Goal: Task Accomplishment & Management: Use online tool/utility

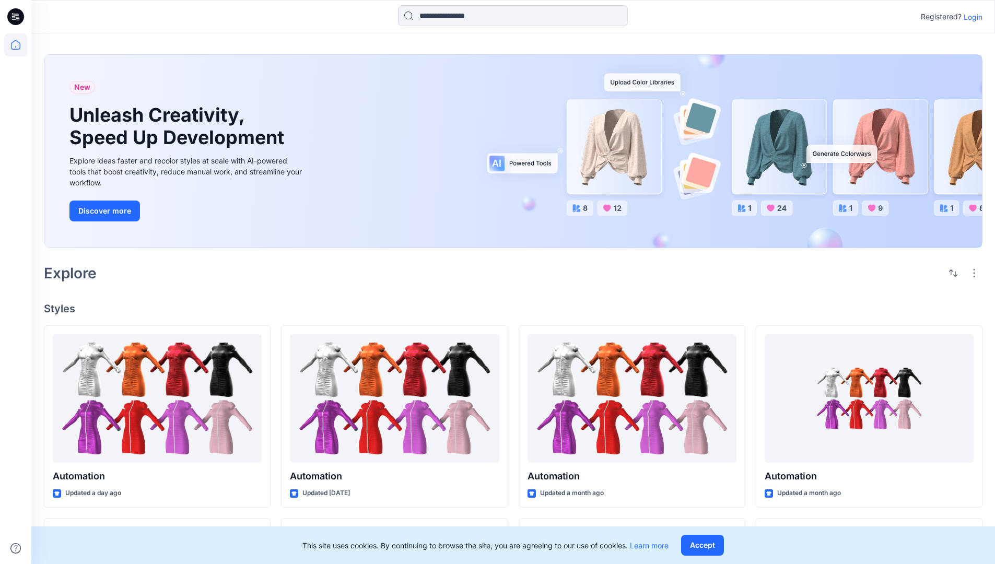
click at [971, 17] on p "Login" at bounding box center [973, 16] width 19 height 11
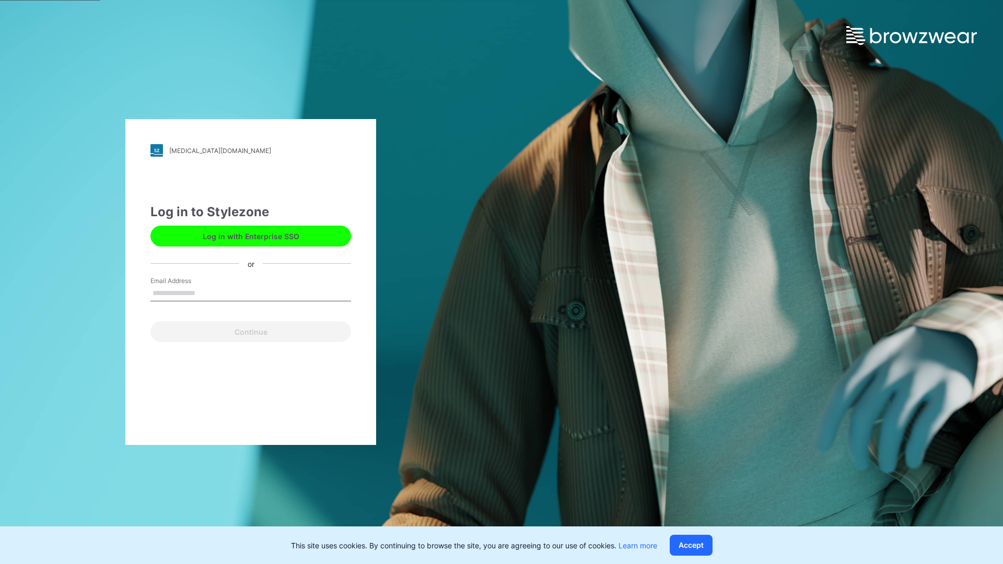
click at [206, 293] on input "Email Address" at bounding box center [250, 294] width 201 height 16
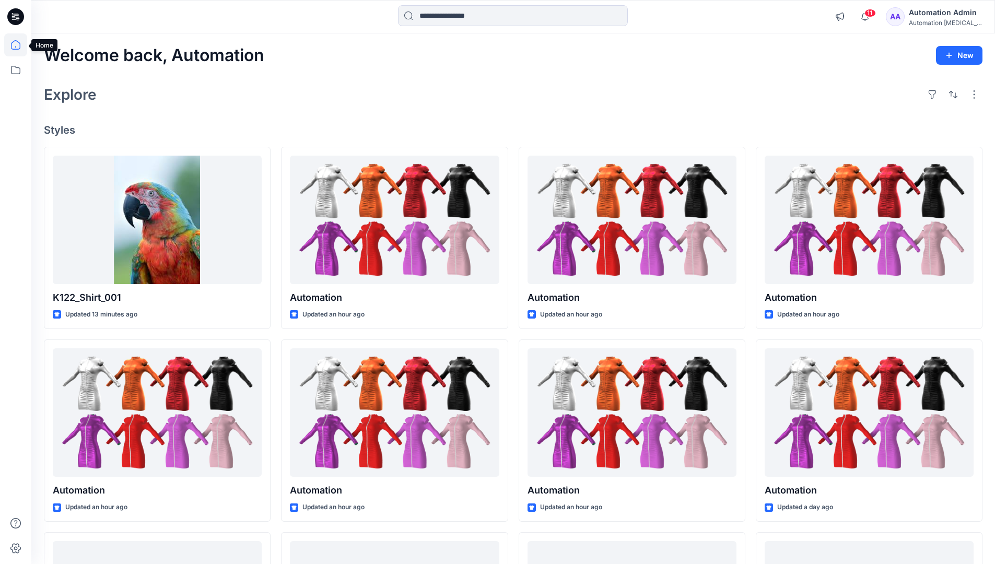
click at [20, 45] on icon at bounding box center [15, 44] width 9 height 9
click at [18, 68] on icon at bounding box center [15, 70] width 23 height 23
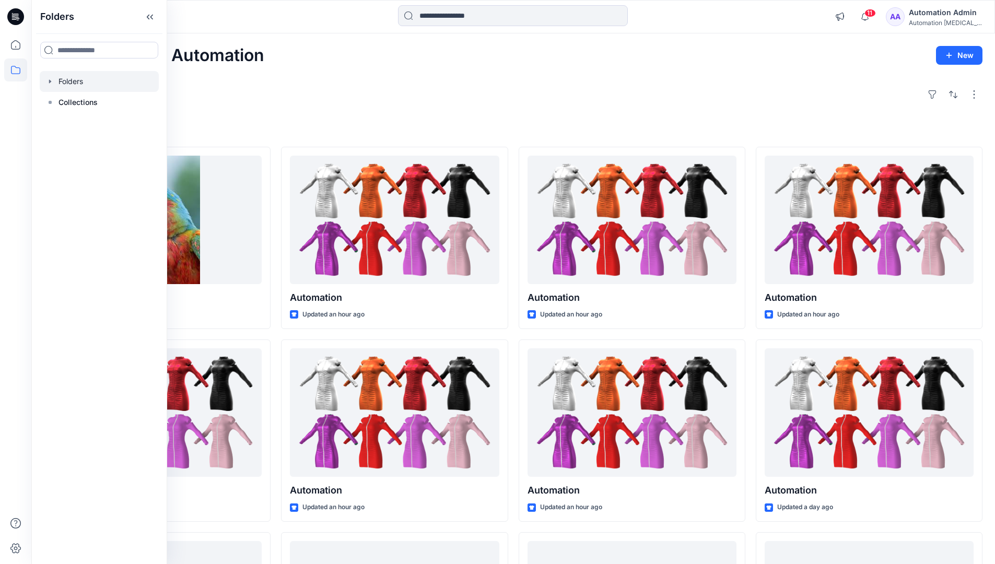
click at [77, 86] on div at bounding box center [99, 81] width 119 height 21
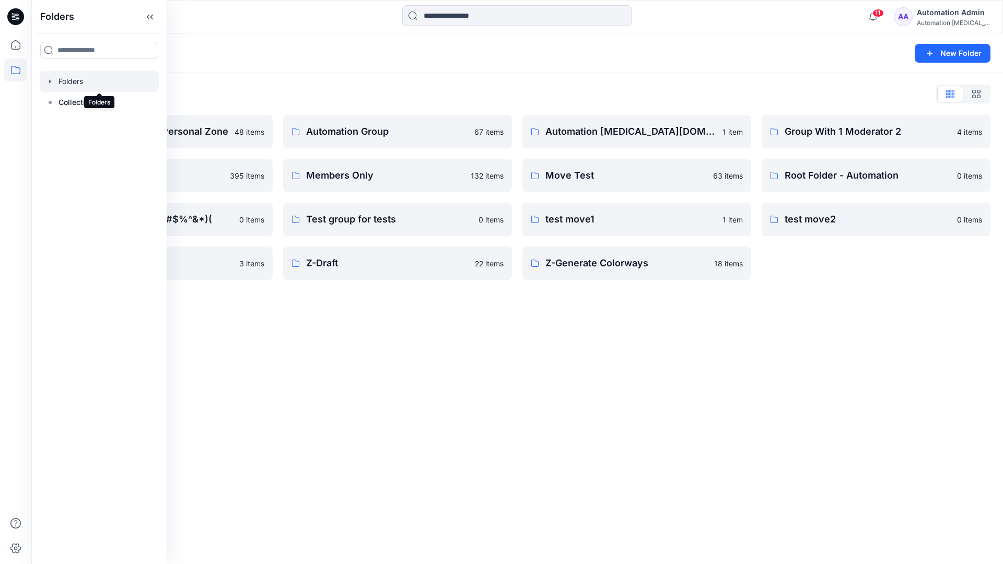
click at [436, 321] on div "Folders New Folder Folders List Automation Admin's Personal Zone 48 items membe…" at bounding box center [517, 298] width 972 height 531
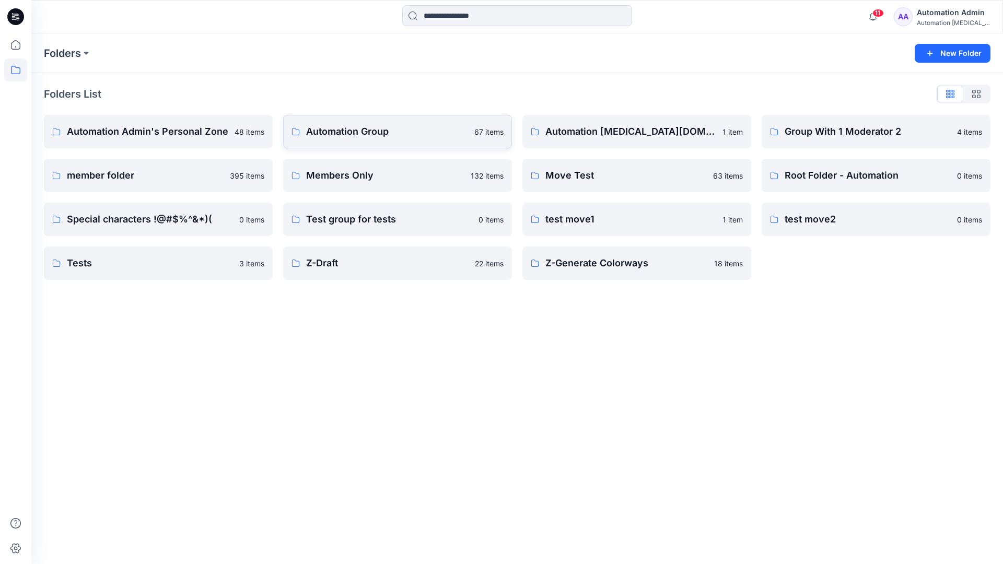
click at [367, 131] on p "Automation Group" at bounding box center [387, 131] width 162 height 15
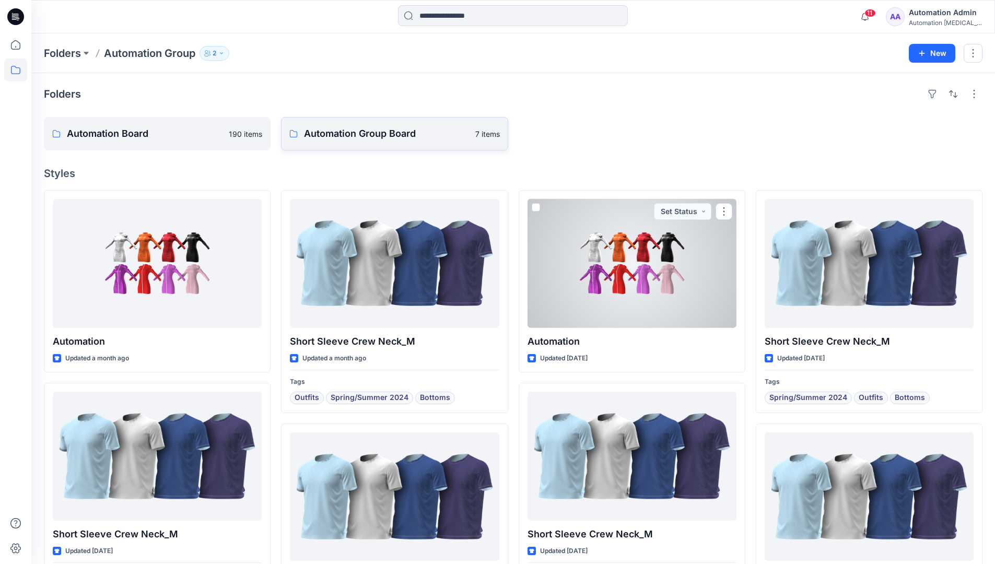
click at [382, 143] on link "Automation Group Board 7 items" at bounding box center [394, 133] width 227 height 33
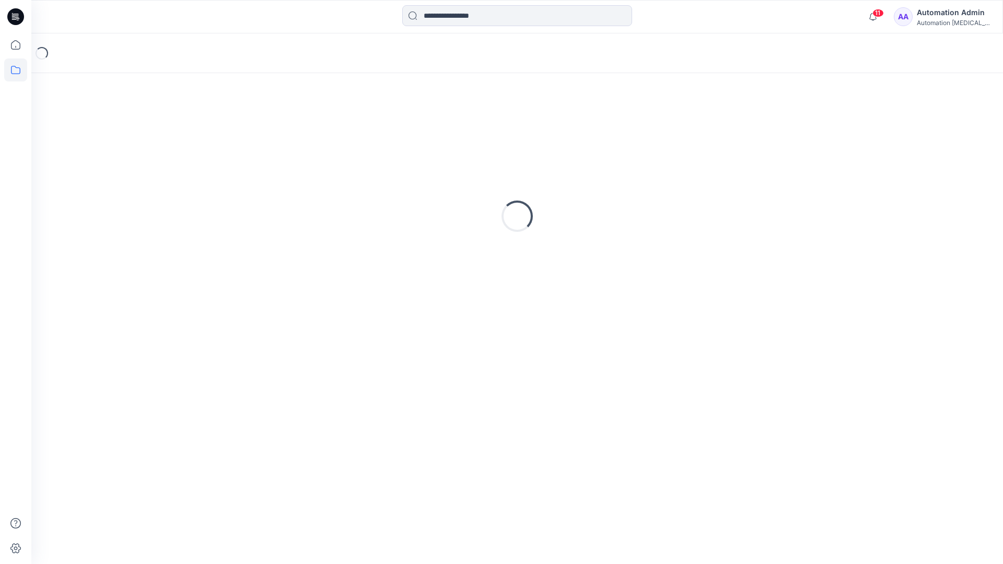
click at [15, 68] on icon at bounding box center [15, 70] width 23 height 23
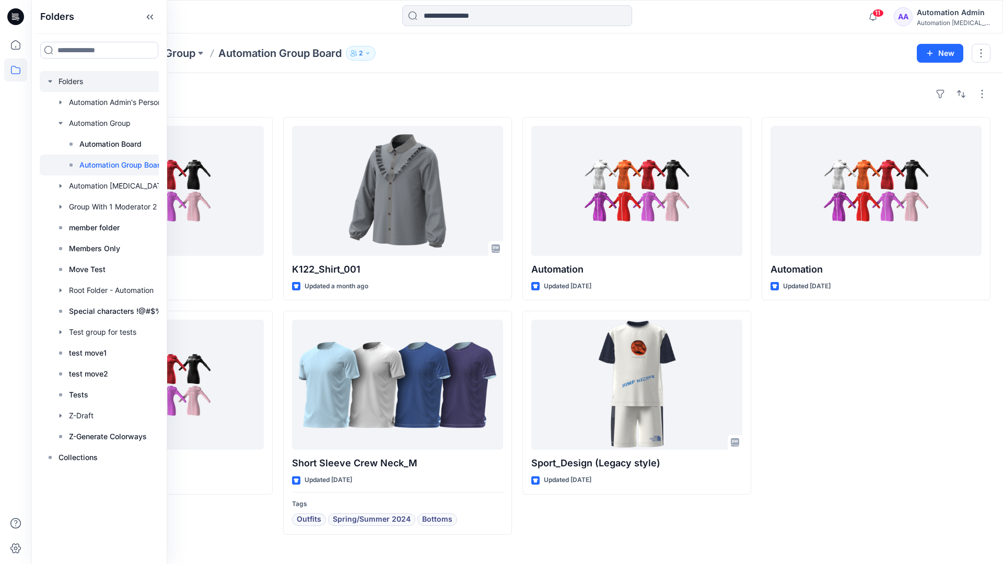
click at [63, 80] on div at bounding box center [113, 81] width 146 height 21
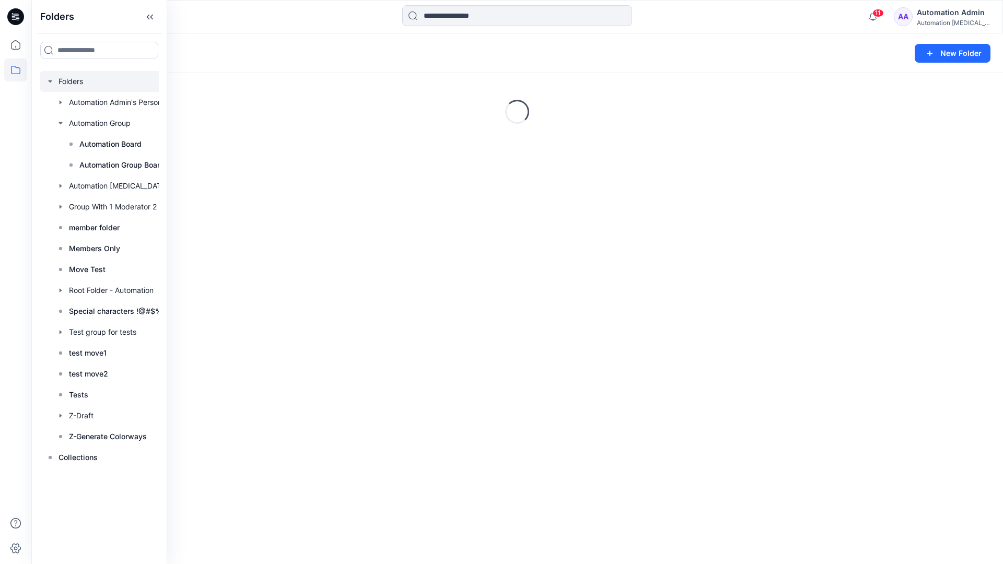
click at [51, 80] on icon "button" at bounding box center [50, 81] width 8 height 8
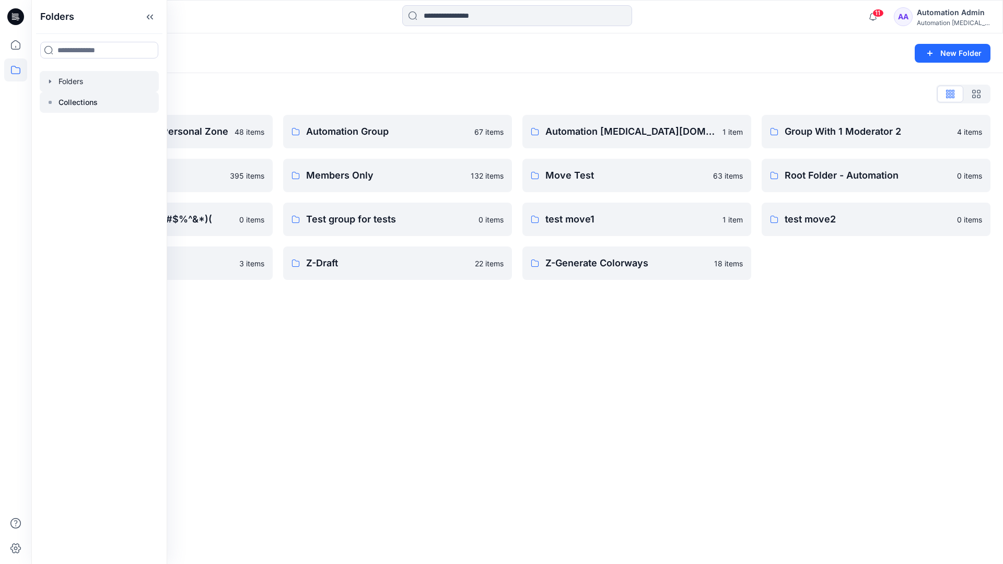
click at [68, 101] on p "Collections" at bounding box center [78, 102] width 39 height 13
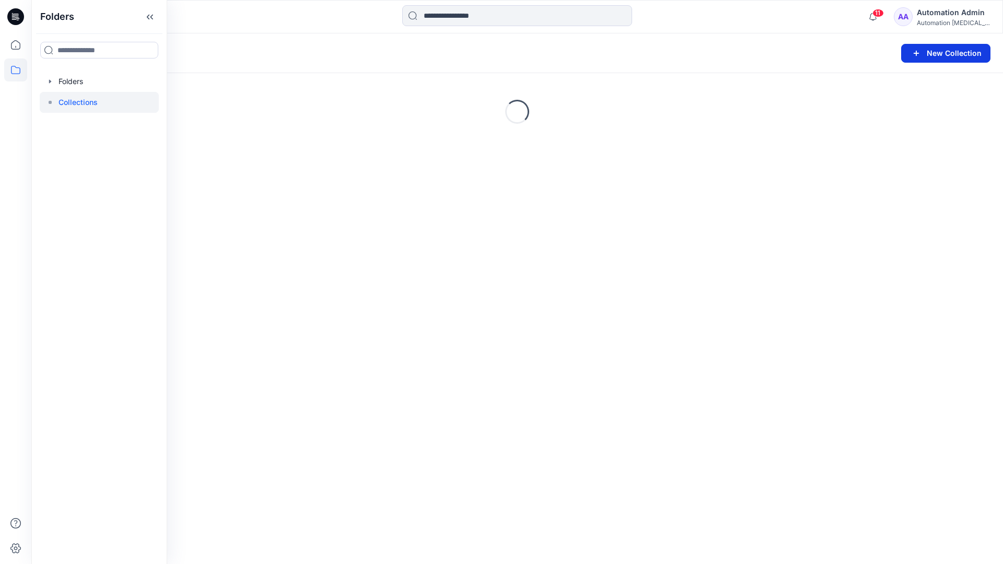
click at [926, 55] on button "New Collection" at bounding box center [945, 53] width 89 height 19
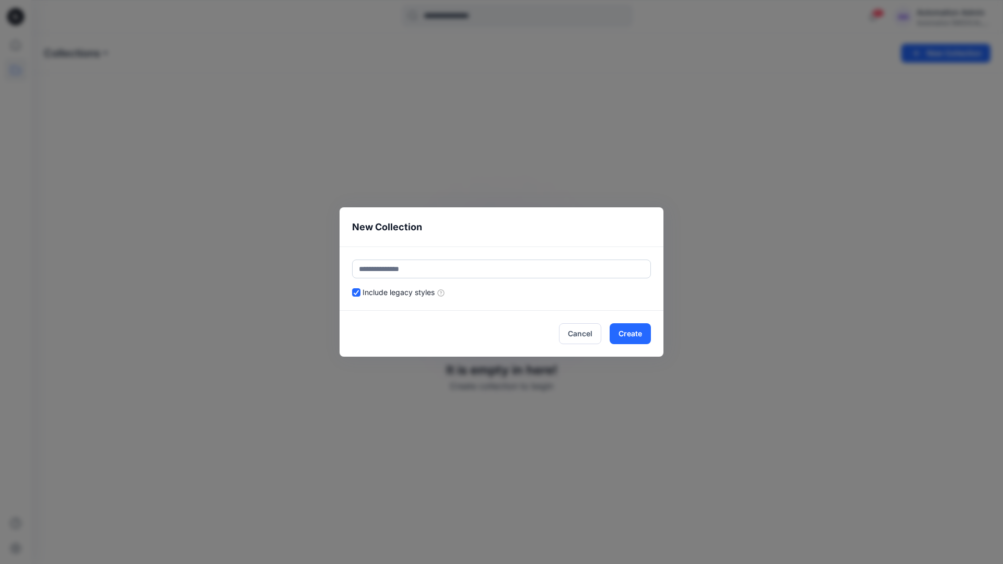
click at [469, 262] on input "text" at bounding box center [501, 269] width 299 height 19
type input "**********"
click at [637, 336] on button "Create" at bounding box center [630, 333] width 41 height 21
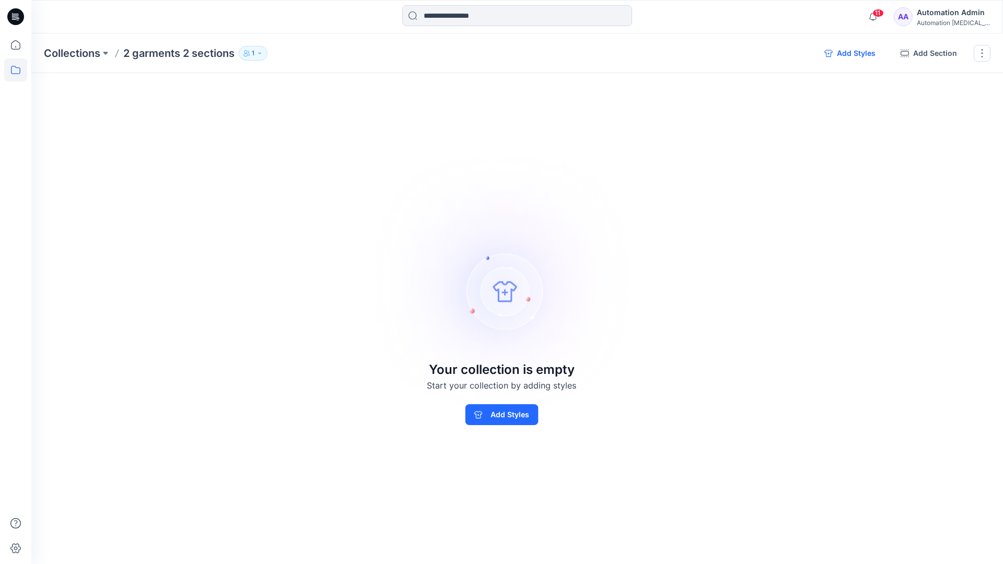
click at [847, 55] on button "Add Styles" at bounding box center [850, 53] width 68 height 17
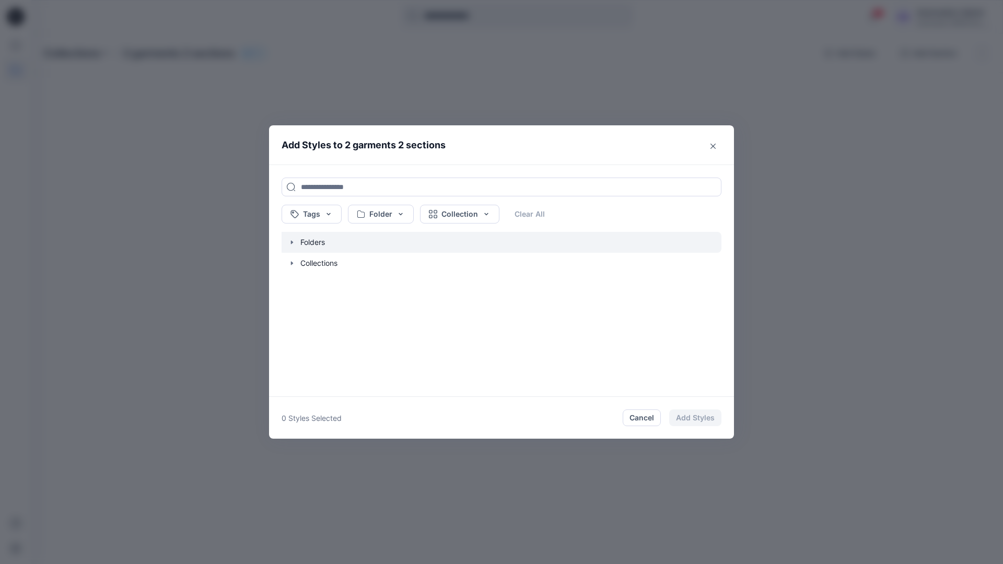
click at [292, 243] on icon "button" at bounding box center [292, 242] width 2 height 4
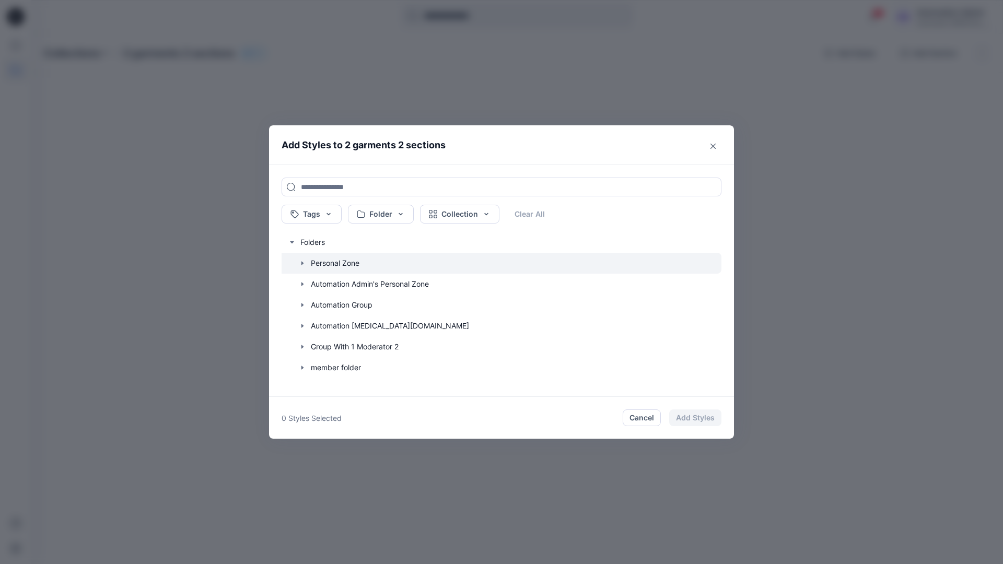
click at [301, 262] on icon "button" at bounding box center [302, 263] width 8 height 8
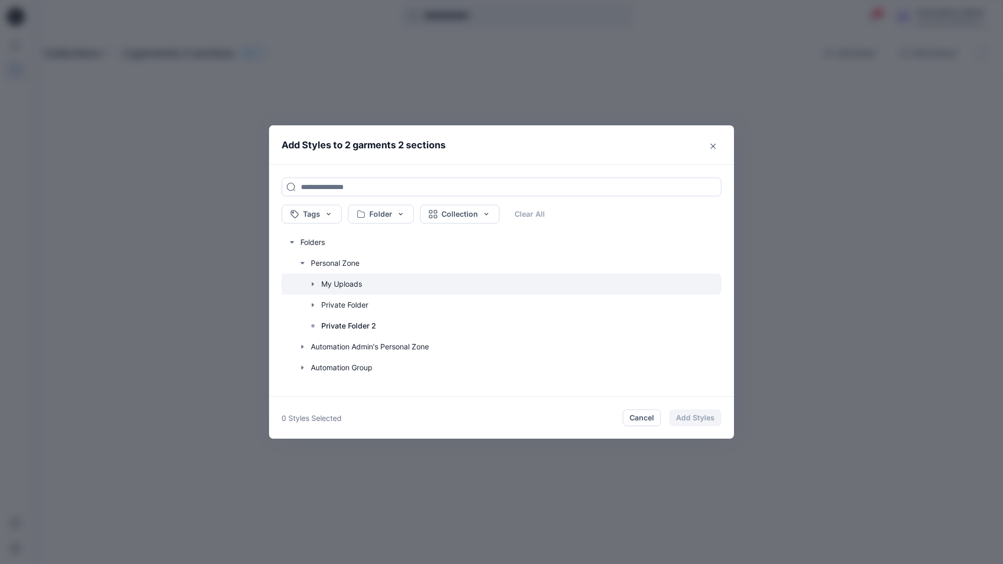
click at [313, 283] on icon "button" at bounding box center [313, 284] width 8 height 8
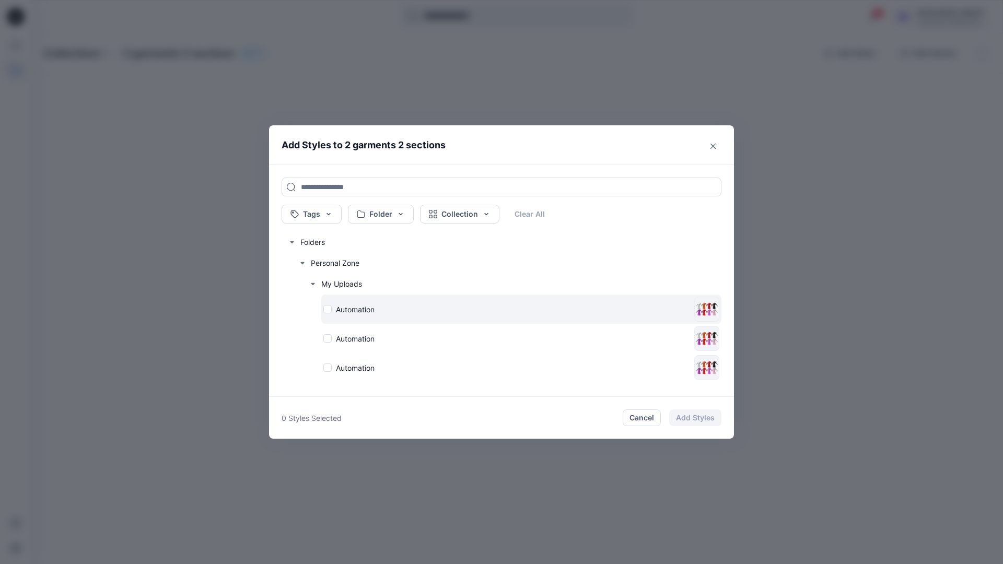
click at [328, 309] on div "Automation" at bounding box center [506, 309] width 367 height 11
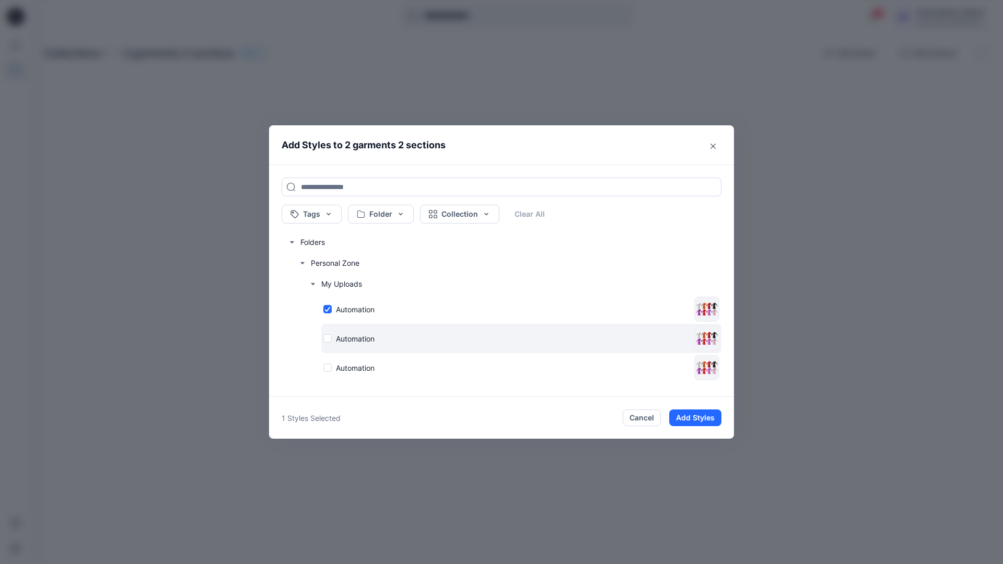
click at [328, 338] on div "Automation" at bounding box center [506, 338] width 367 height 11
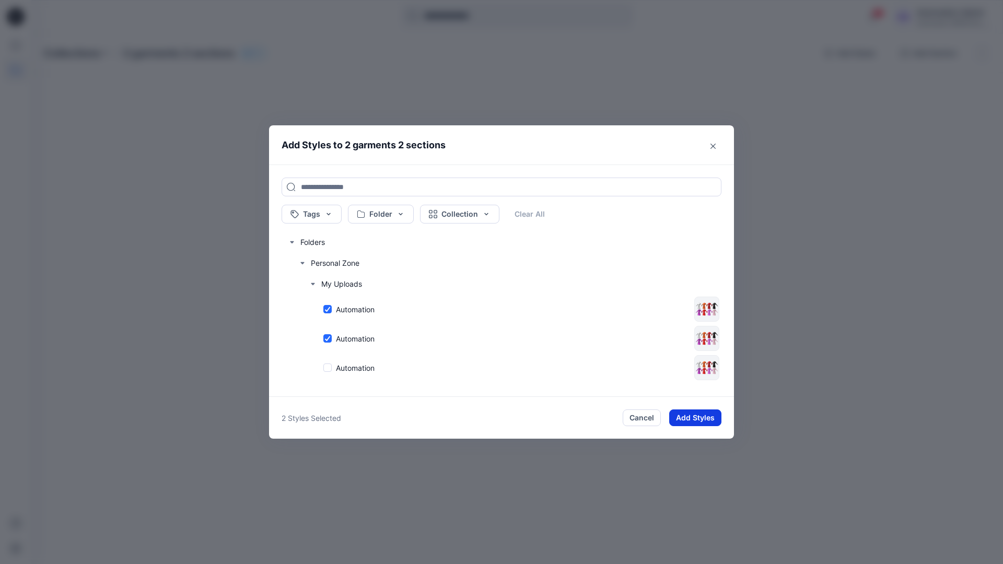
click at [704, 415] on button "Add Styles" at bounding box center [695, 418] width 52 height 17
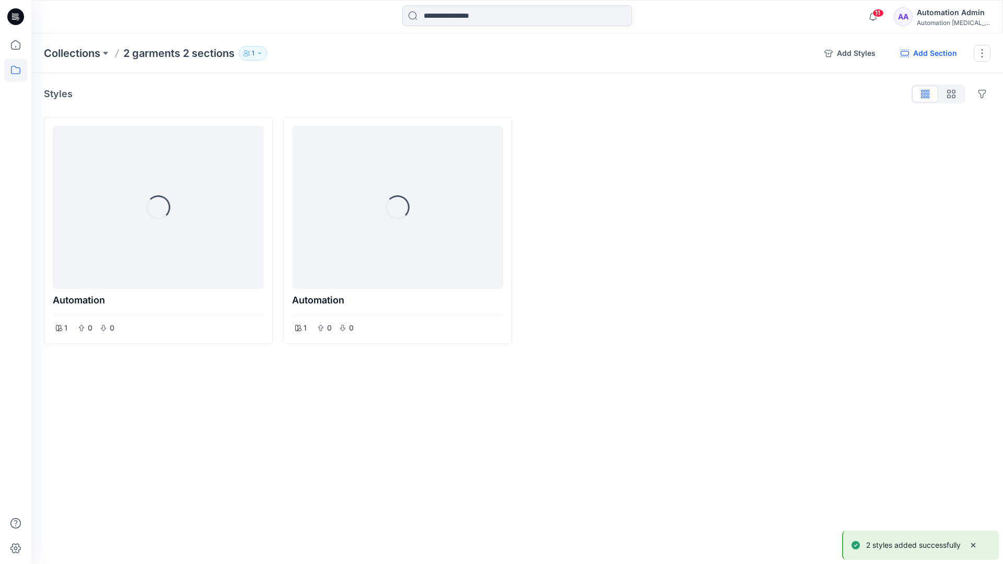
click at [940, 54] on button "Add Section" at bounding box center [928, 53] width 73 height 17
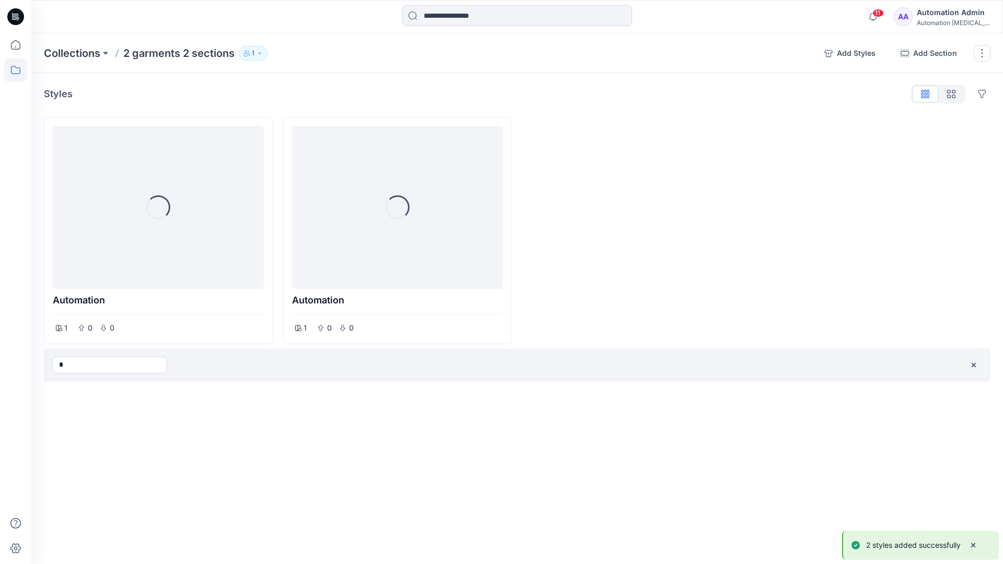
type input "*"
click at [598, 412] on div "Collections 2 garments 2 sections 1 Add Styles Add Section Rename Collection Cl…" at bounding box center [517, 298] width 972 height 531
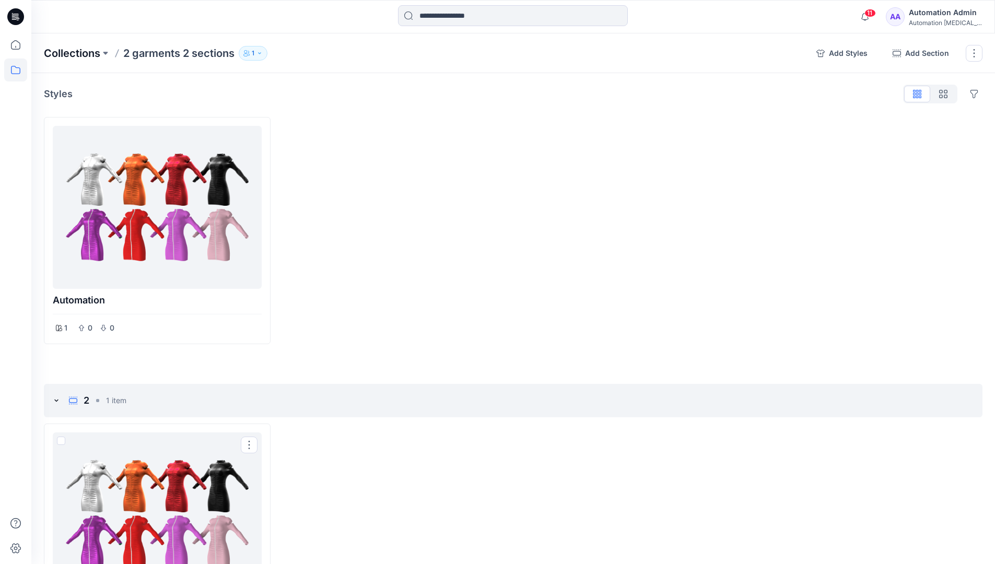
click at [83, 50] on p "Collections" at bounding box center [72, 53] width 56 height 15
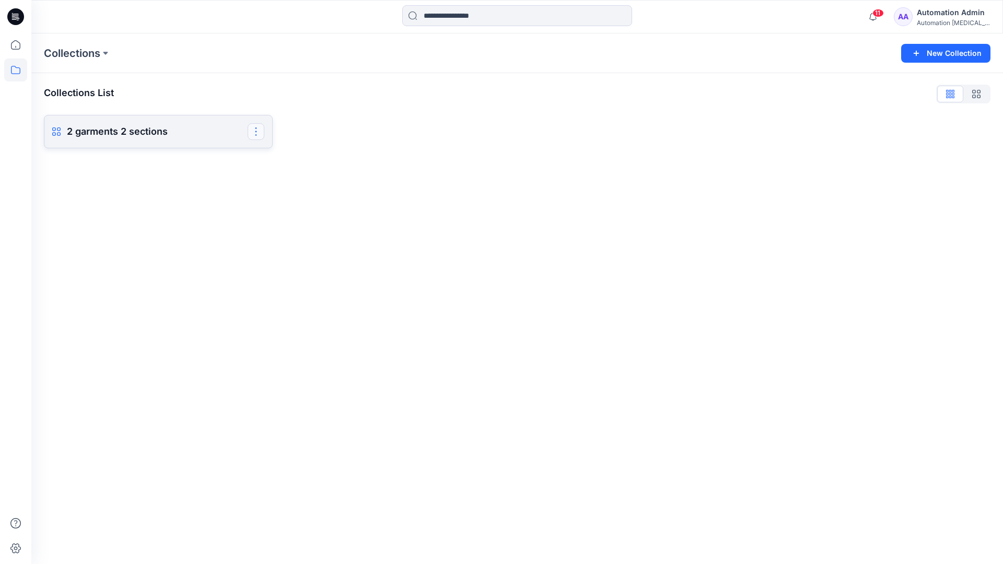
click at [261, 136] on button "button" at bounding box center [256, 131] width 17 height 17
click at [202, 227] on button "Delete Collection" at bounding box center [205, 227] width 113 height 19
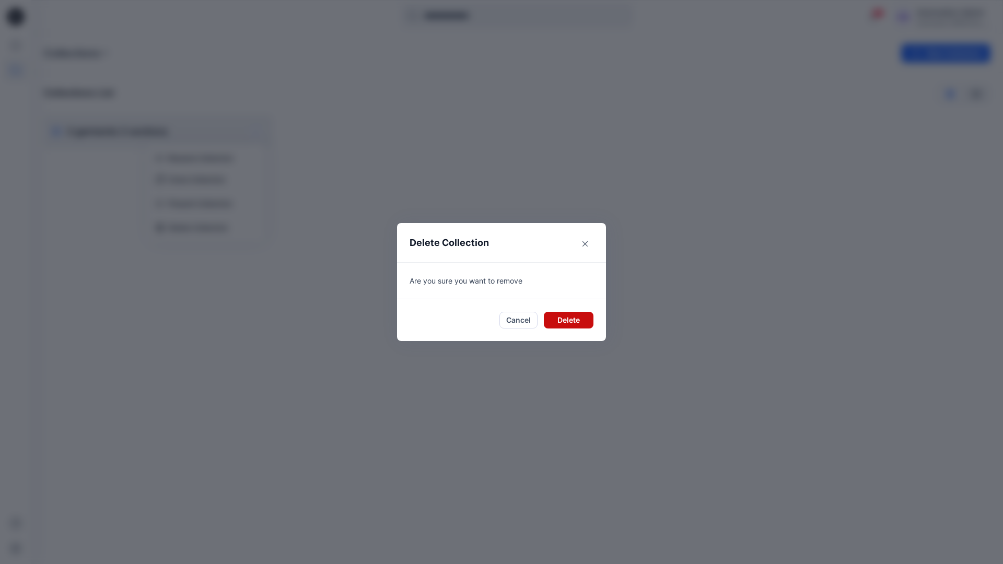
click at [570, 326] on button "Delete" at bounding box center [569, 320] width 50 height 17
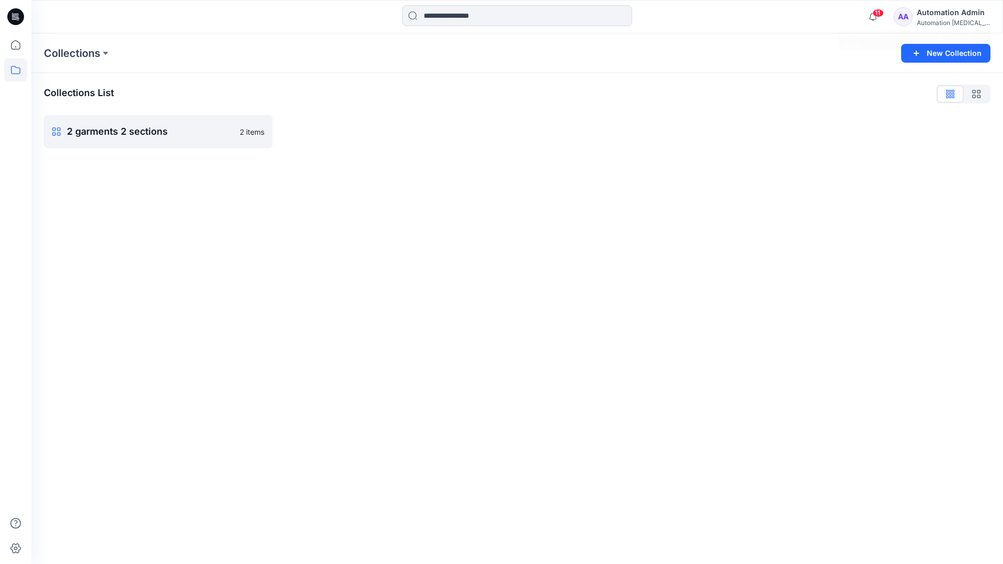
click at [956, 20] on div "Automation [MEDICAL_DATA]..." at bounding box center [953, 23] width 73 height 8
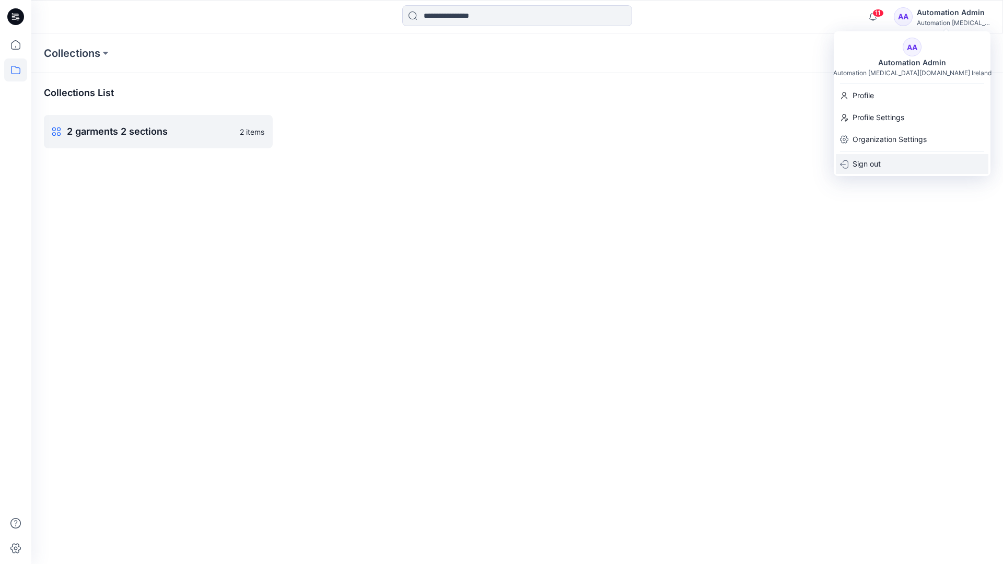
click at [900, 168] on div "Sign out" at bounding box center [912, 164] width 153 height 20
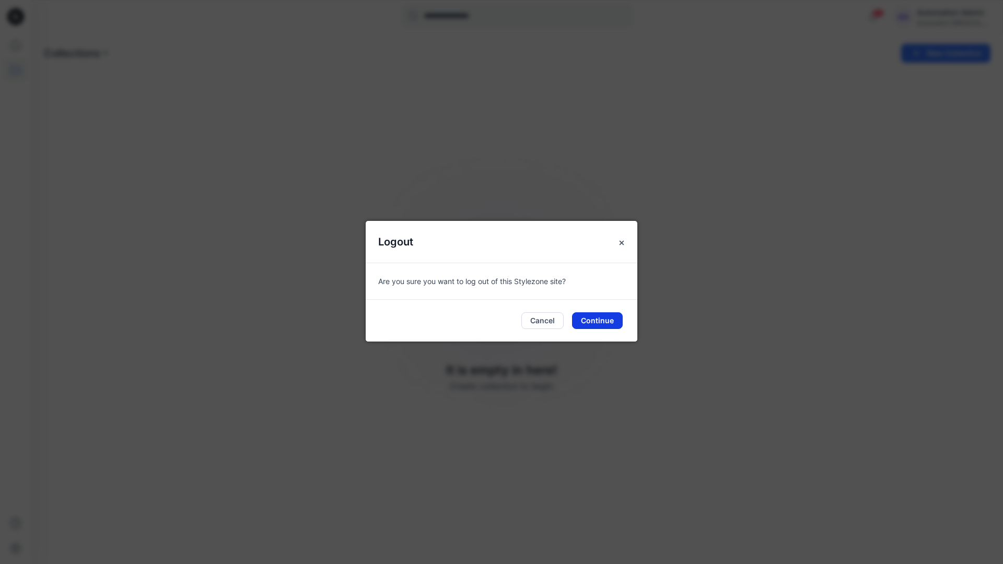
click at [603, 320] on button "Continue" at bounding box center [597, 320] width 51 height 17
